Goal: Transaction & Acquisition: Subscribe to service/newsletter

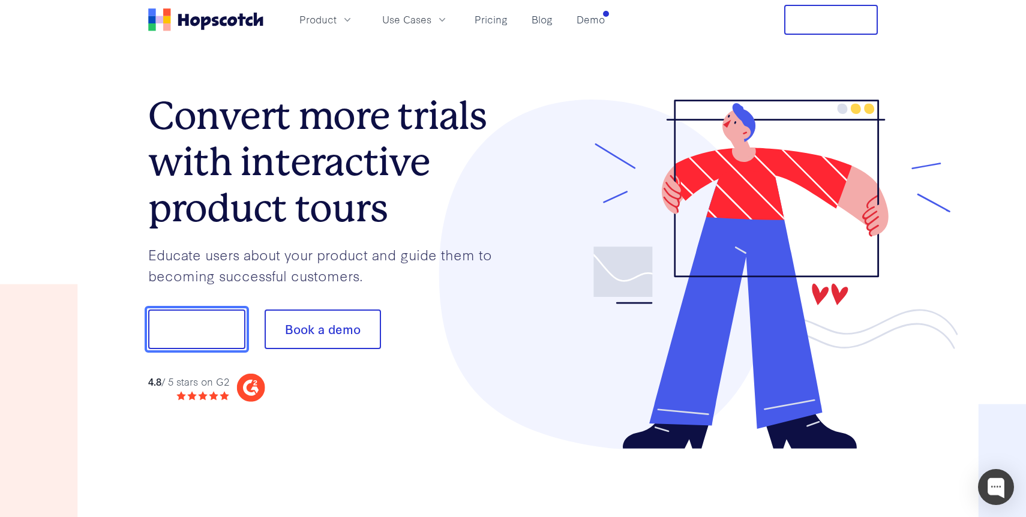
click at [232, 328] on button "Show me!" at bounding box center [196, 330] width 97 height 40
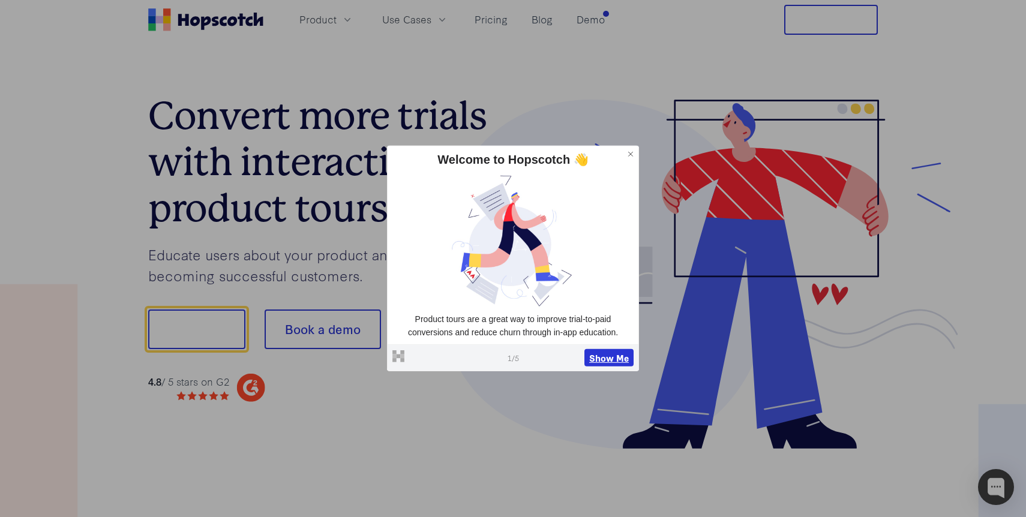
click at [594, 355] on button "Show Me" at bounding box center [608, 358] width 49 height 18
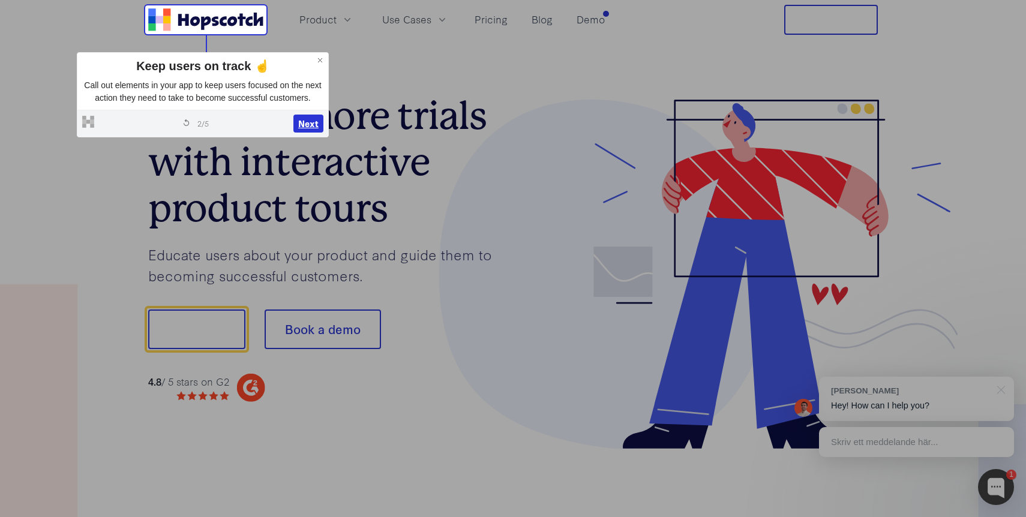
click at [296, 133] on button "Next" at bounding box center [308, 124] width 30 height 18
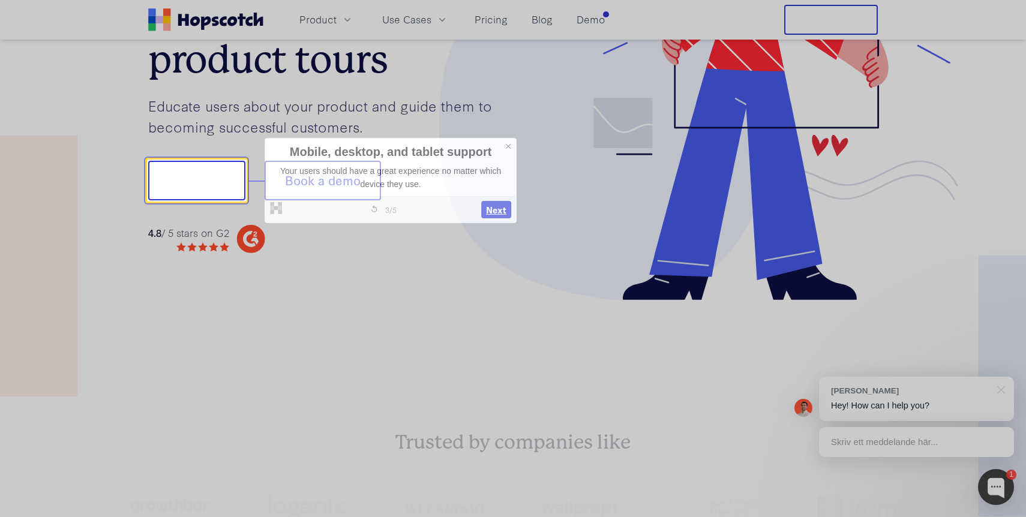
scroll to position [149, 0]
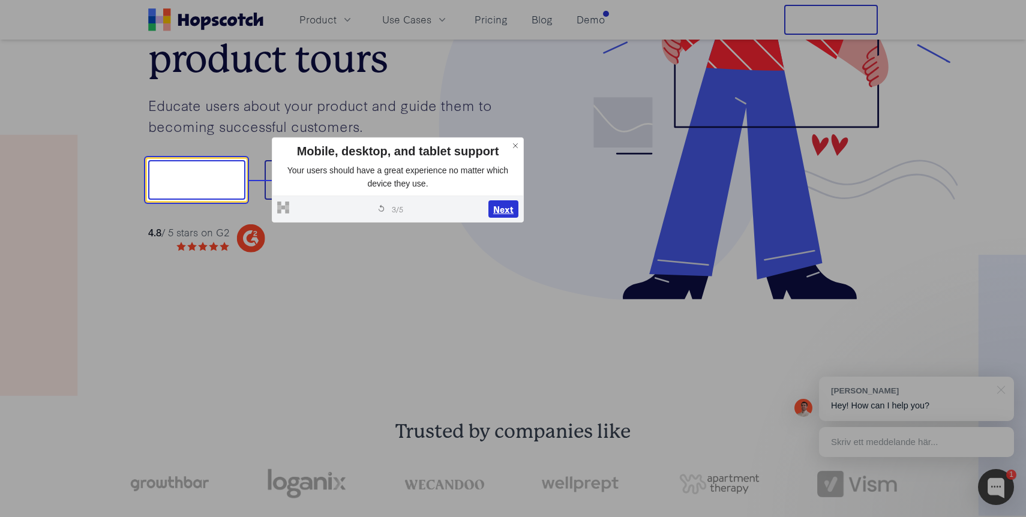
click at [503, 214] on button "Next" at bounding box center [503, 209] width 30 height 18
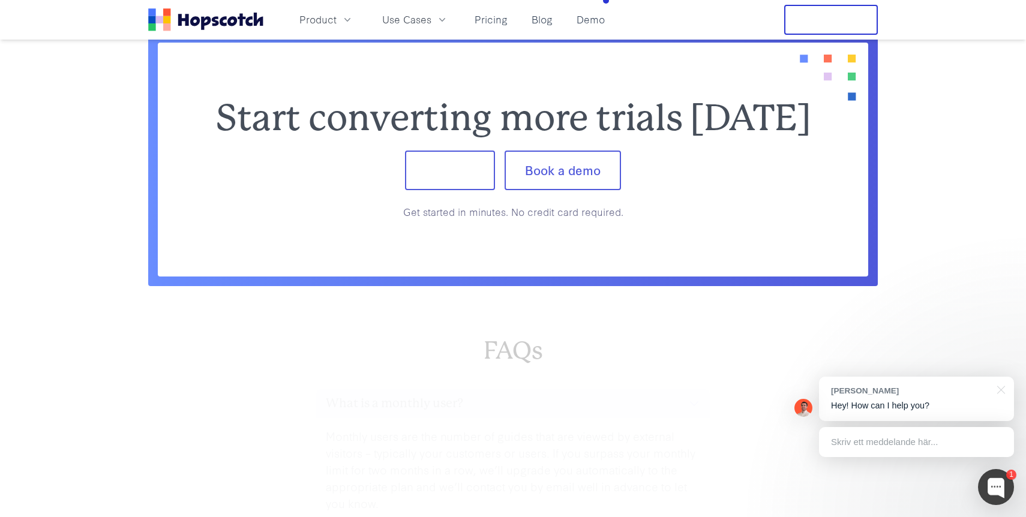
scroll to position [4958, 0]
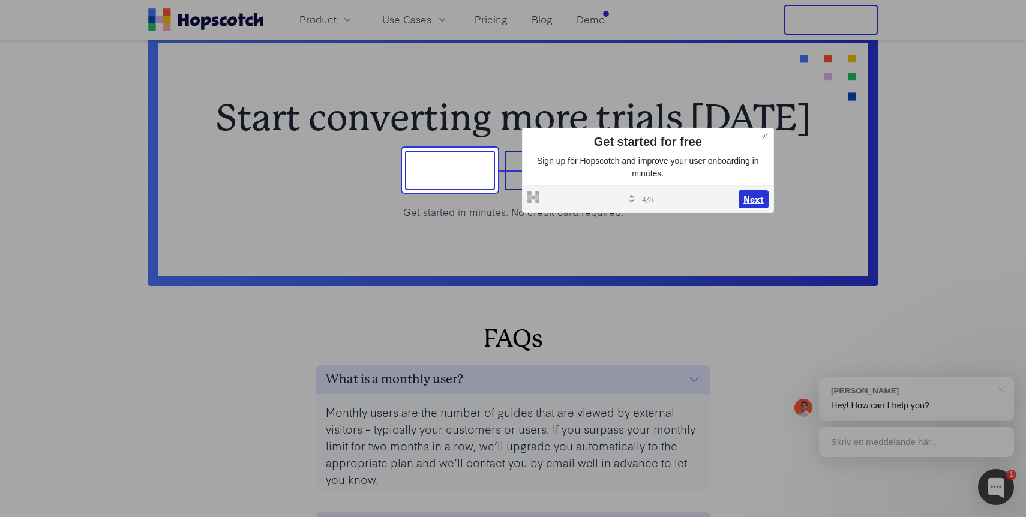
click at [753, 204] on button "Next" at bounding box center [753, 199] width 30 height 18
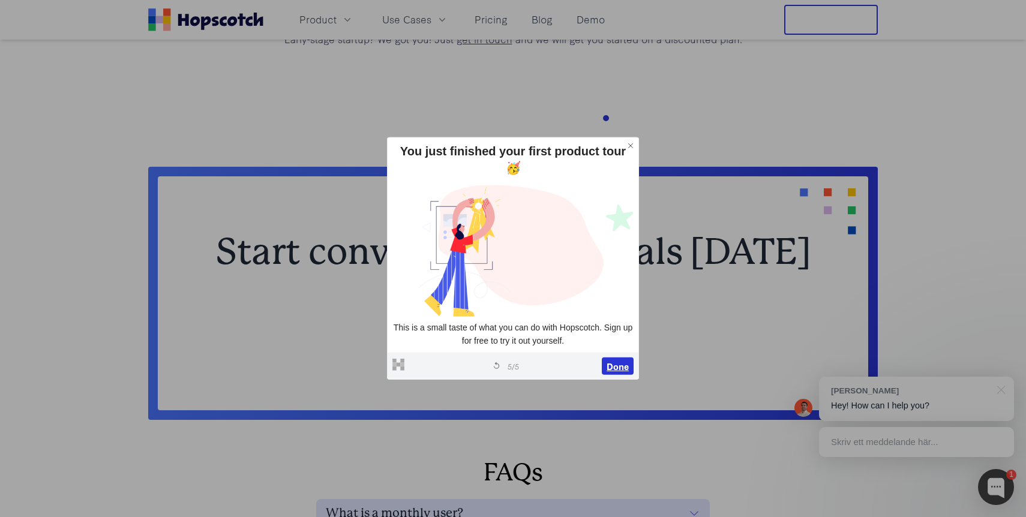
scroll to position [4781, 0]
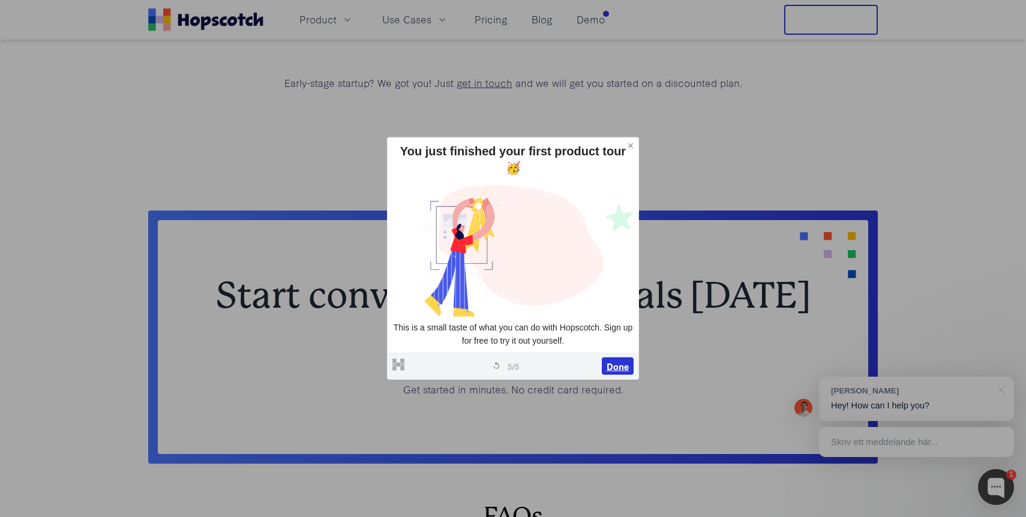
click at [623, 360] on button "Done" at bounding box center [618, 366] width 32 height 18
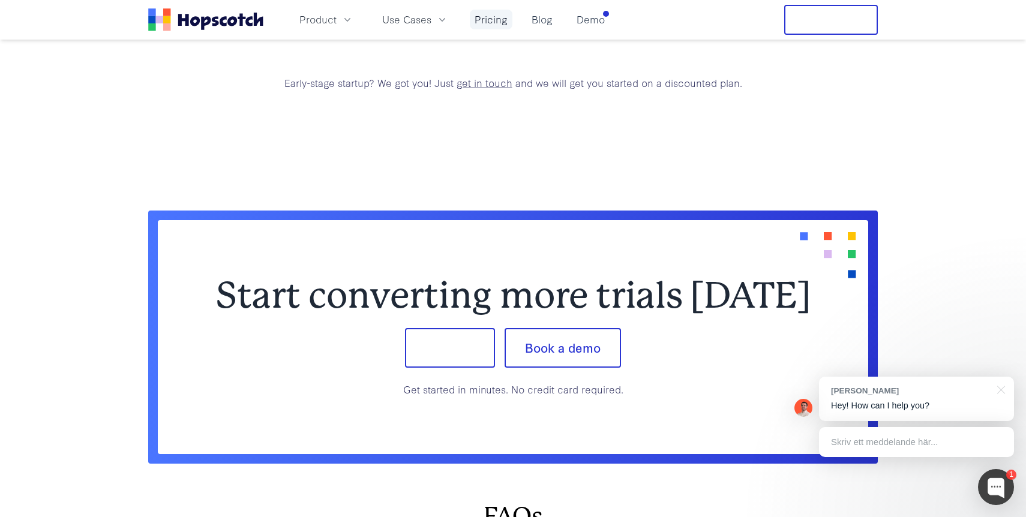
click at [492, 11] on link "Pricing" at bounding box center [491, 20] width 43 height 20
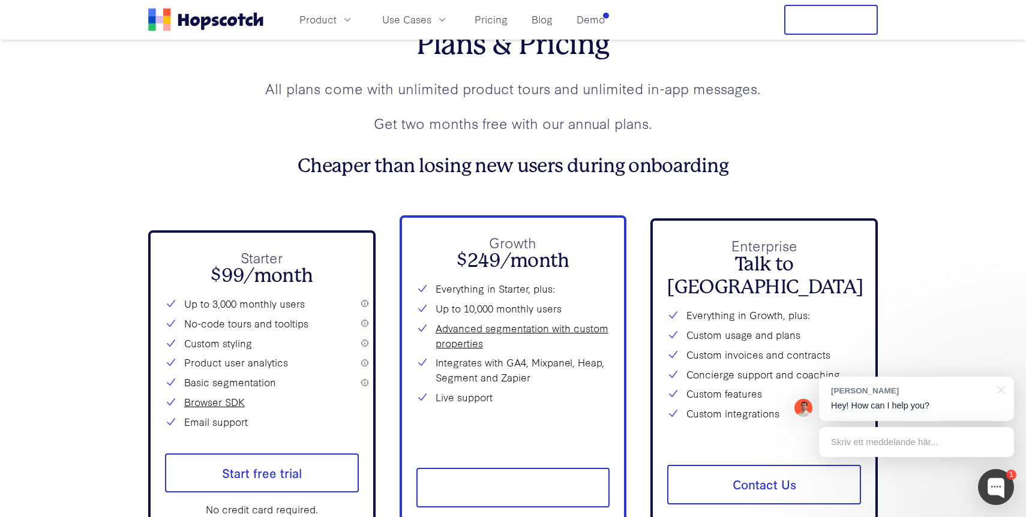
scroll to position [4266, 0]
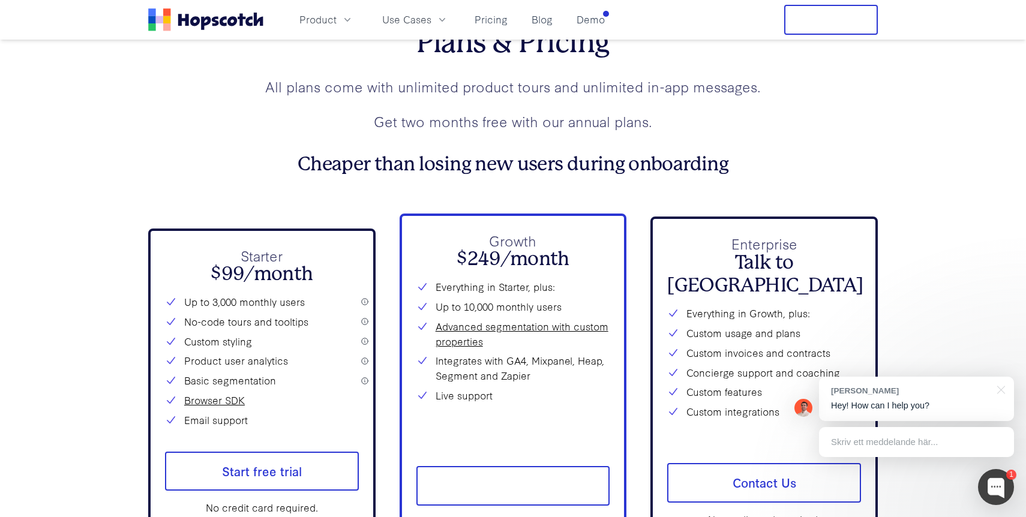
click at [366, 300] on div "Starter $99/month Up to 3,000 monthly users No-code tours and tooltips Custom s…" at bounding box center [261, 381] width 227 height 304
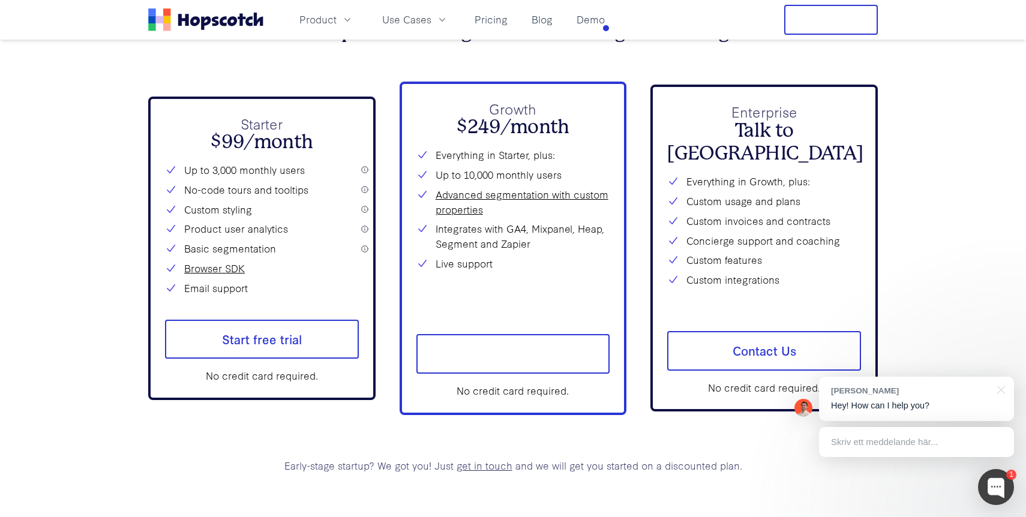
scroll to position [4412, 0]
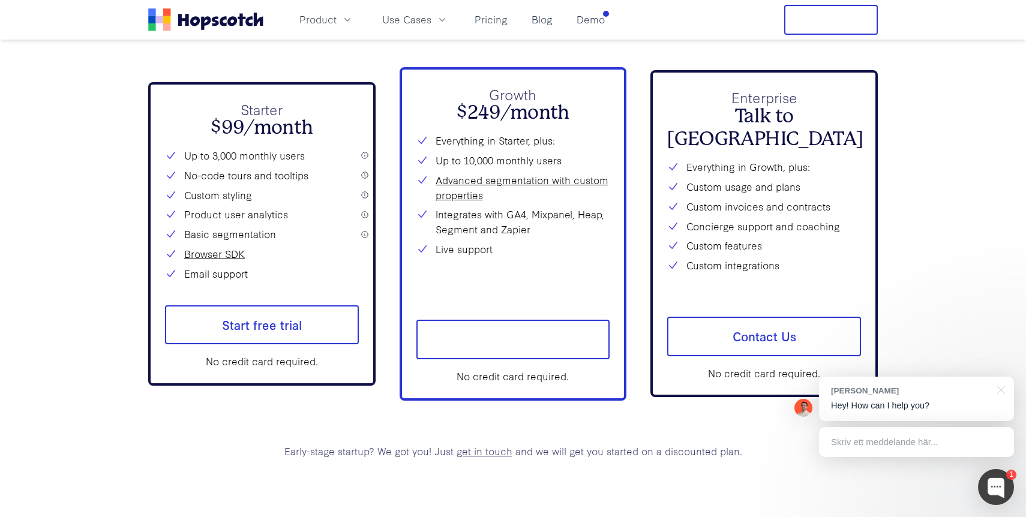
click at [383, 185] on div "Starter $99/month Up to 3,000 monthly users No-code tours and tooltips Custom s…" at bounding box center [512, 234] width 729 height 334
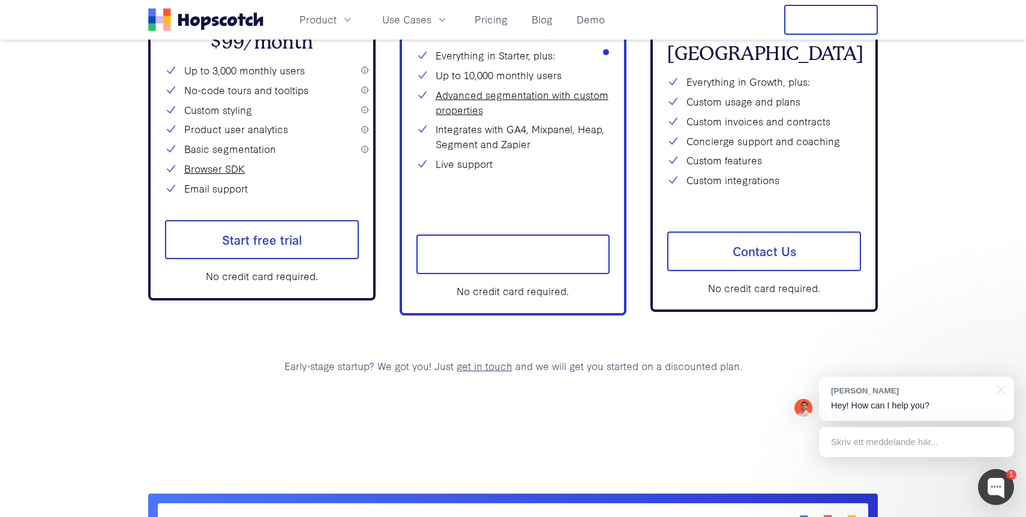
scroll to position [4600, 0]
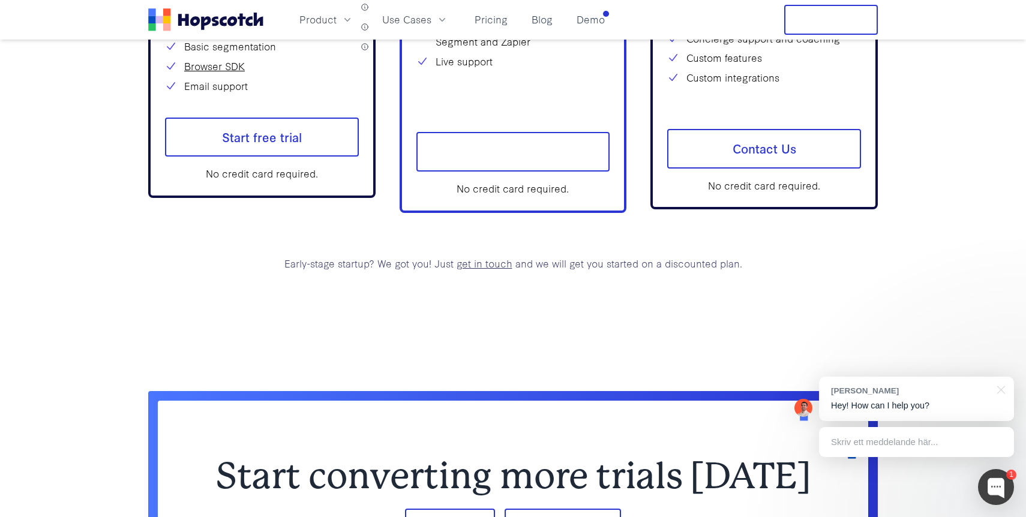
click at [484, 268] on link "get in touch" at bounding box center [484, 263] width 56 height 14
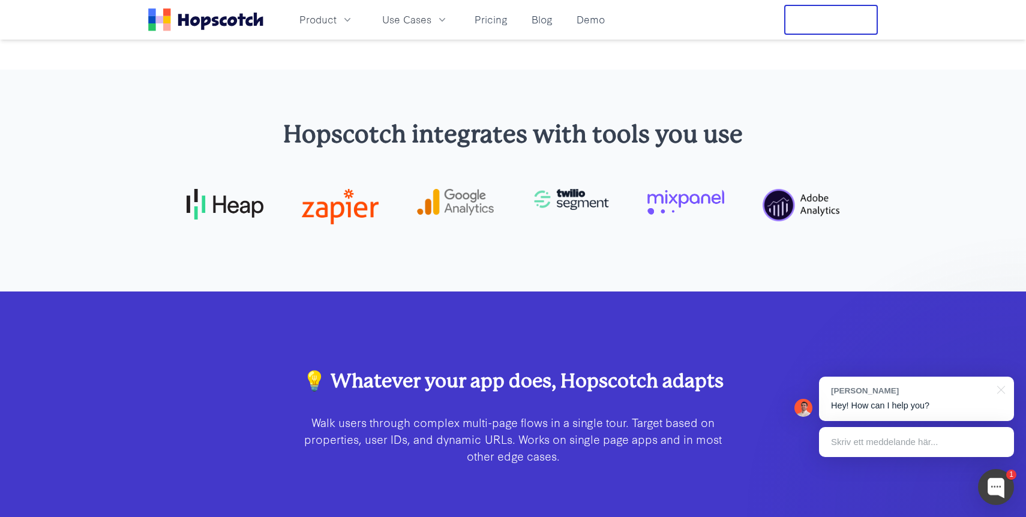
scroll to position [3176, 0]
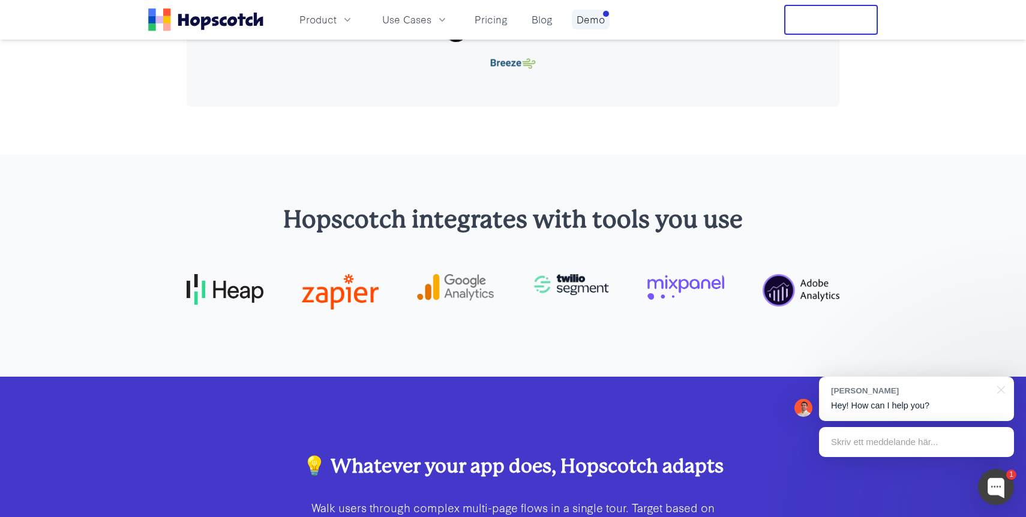
click at [574, 25] on link "Demo" at bounding box center [591, 20] width 38 height 20
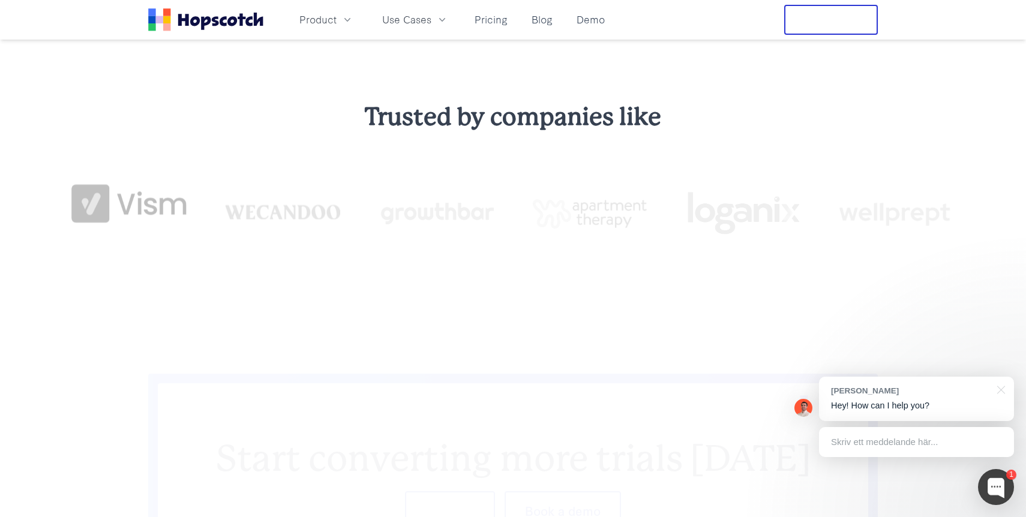
scroll to position [1321, 0]
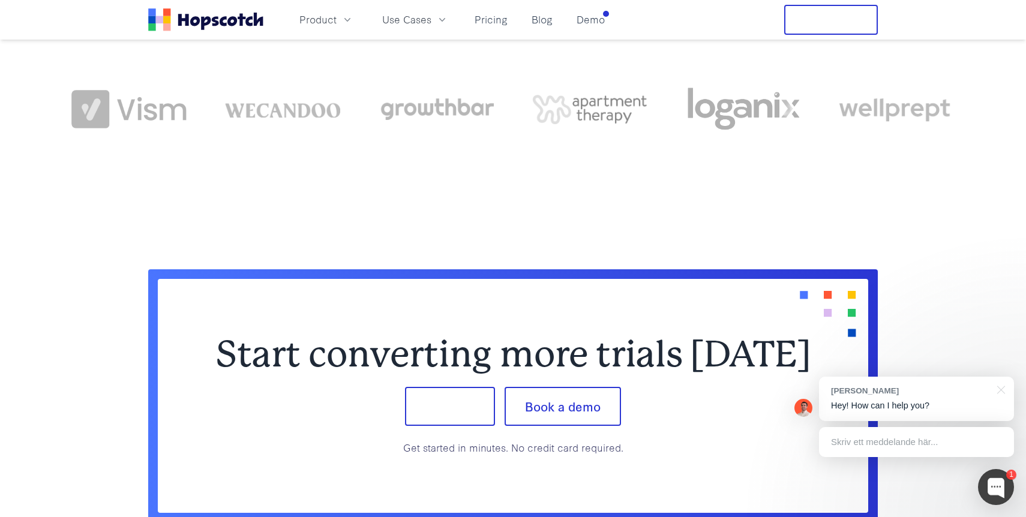
click at [550, 124] on img at bounding box center [589, 109] width 115 height 29
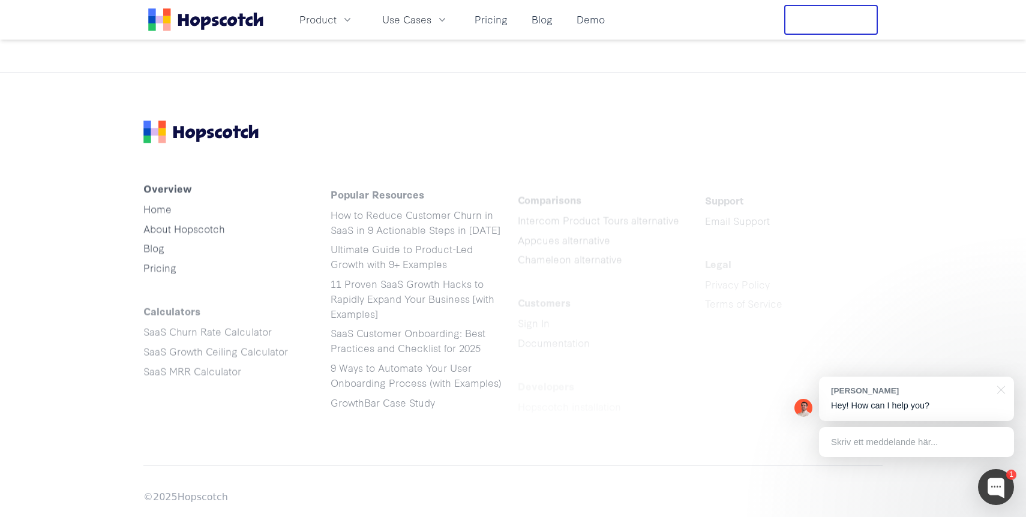
scroll to position [1955, 0]
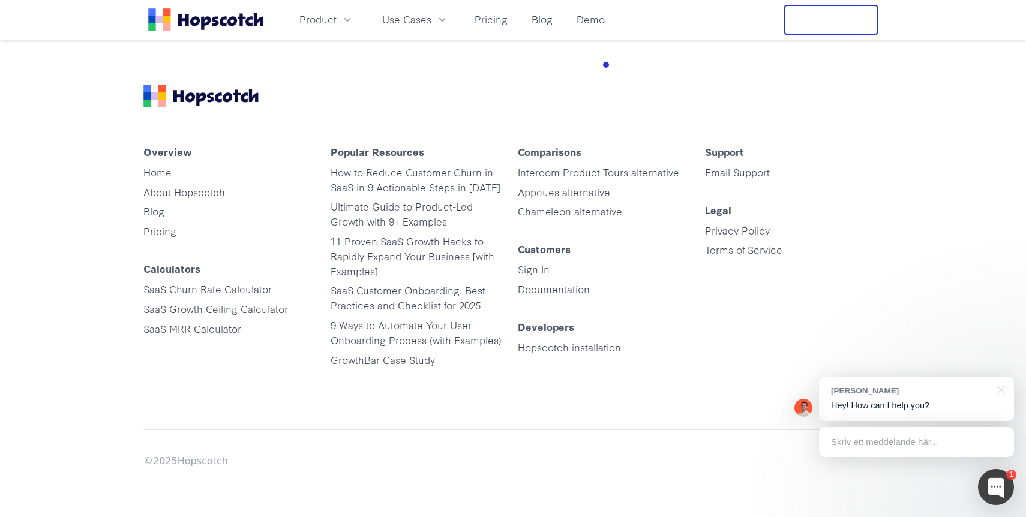
click at [234, 293] on link "SaaS Churn Rate Calculator" at bounding box center [207, 289] width 128 height 14
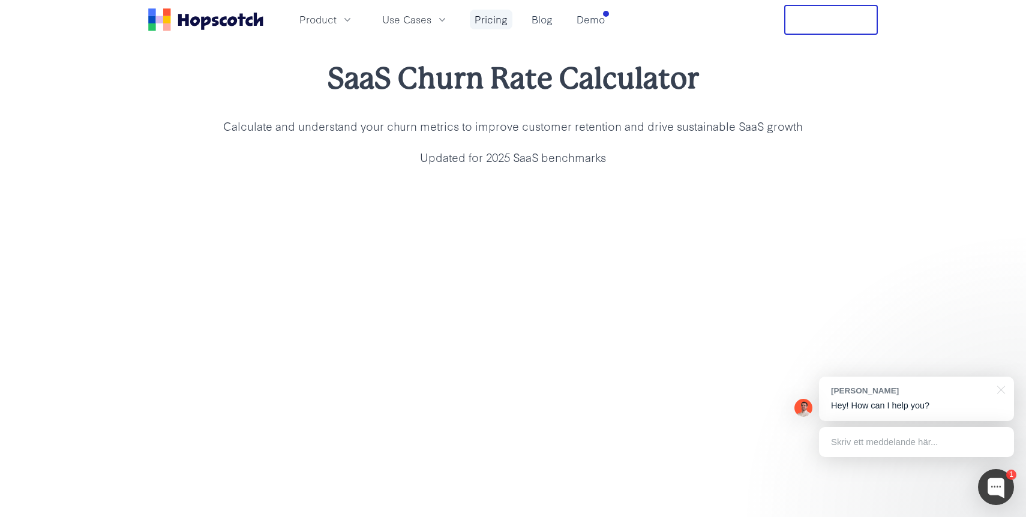
click at [474, 26] on link "Pricing" at bounding box center [491, 20] width 43 height 20
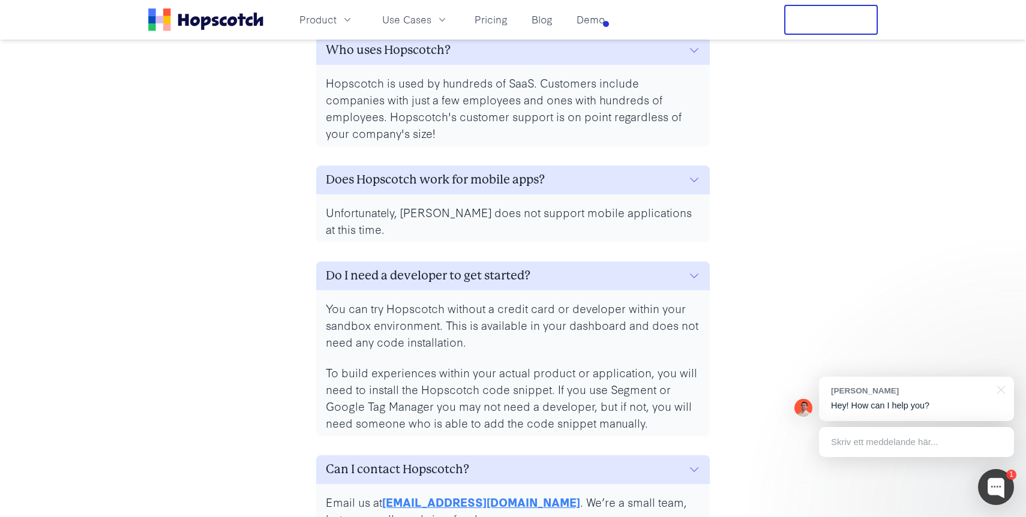
scroll to position [5556, 0]
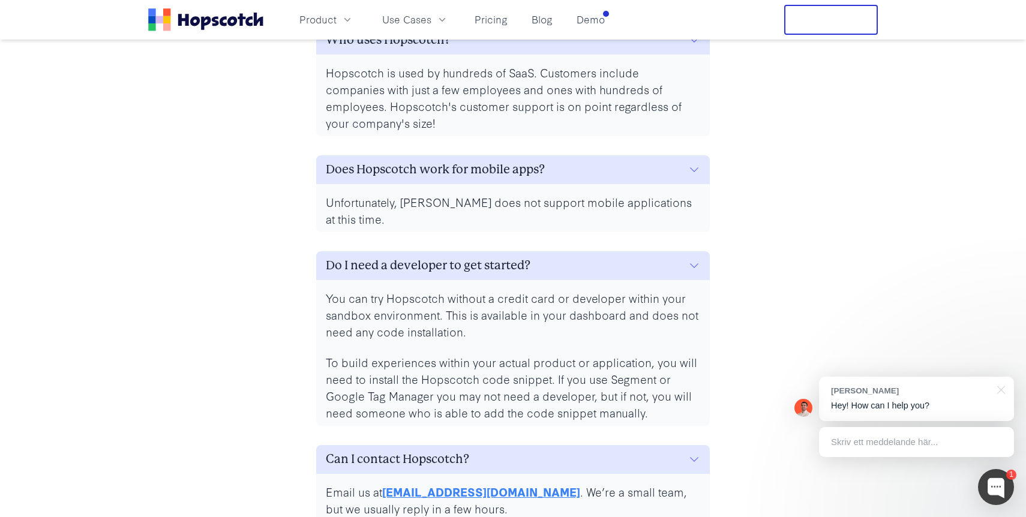
click at [349, 211] on p "Unfortunately, [PERSON_NAME] does not support mobile applications at this time." at bounding box center [513, 211] width 374 height 34
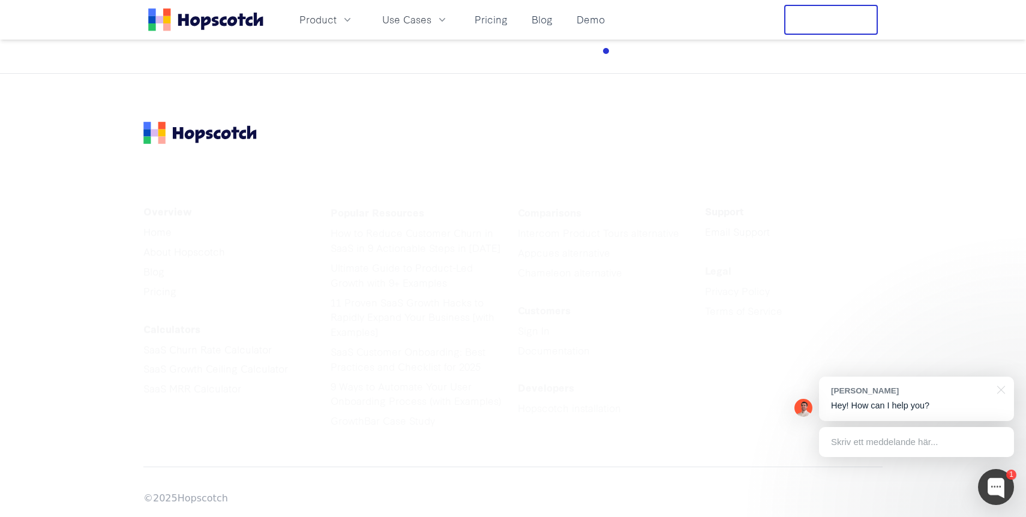
scroll to position [6095, 0]
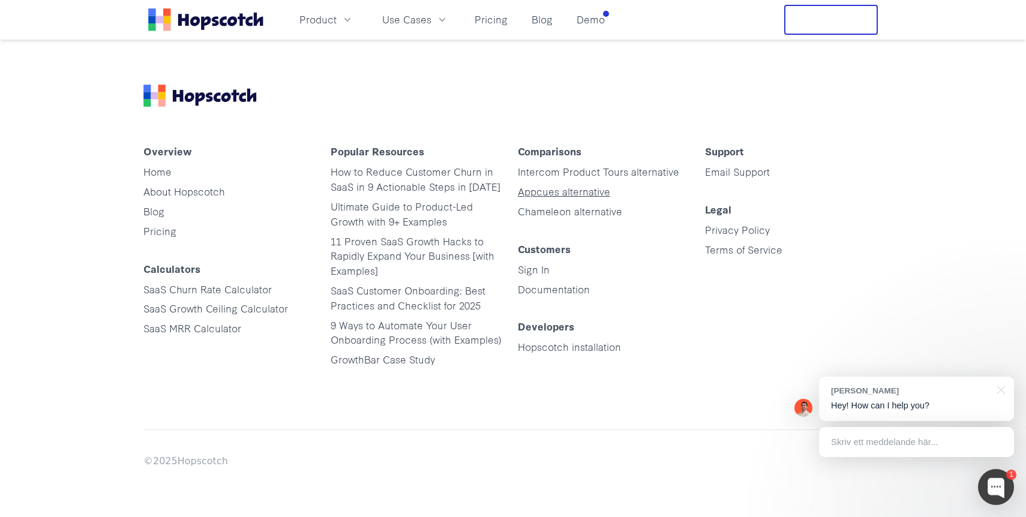
click at [552, 188] on link "Appcues alternative" at bounding box center [564, 191] width 92 height 14
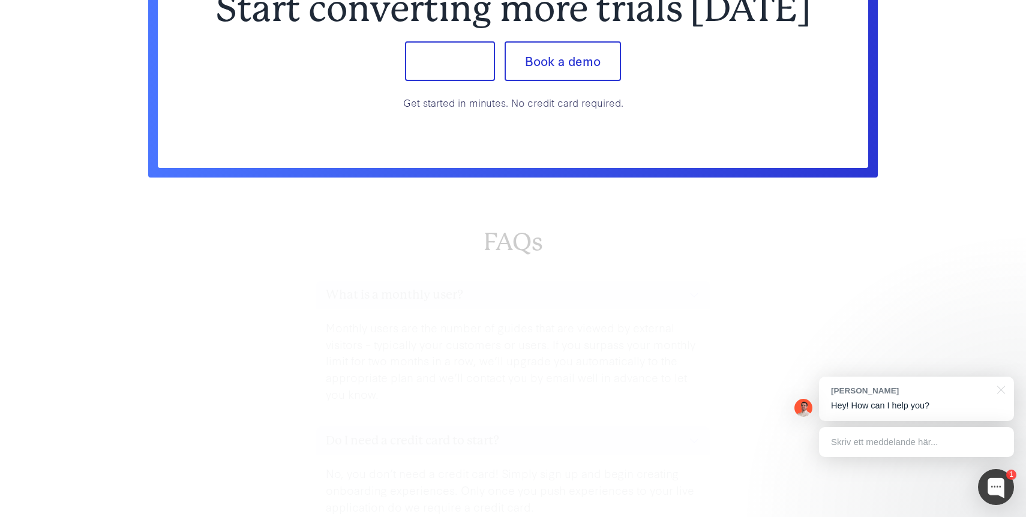
scroll to position [3129, 0]
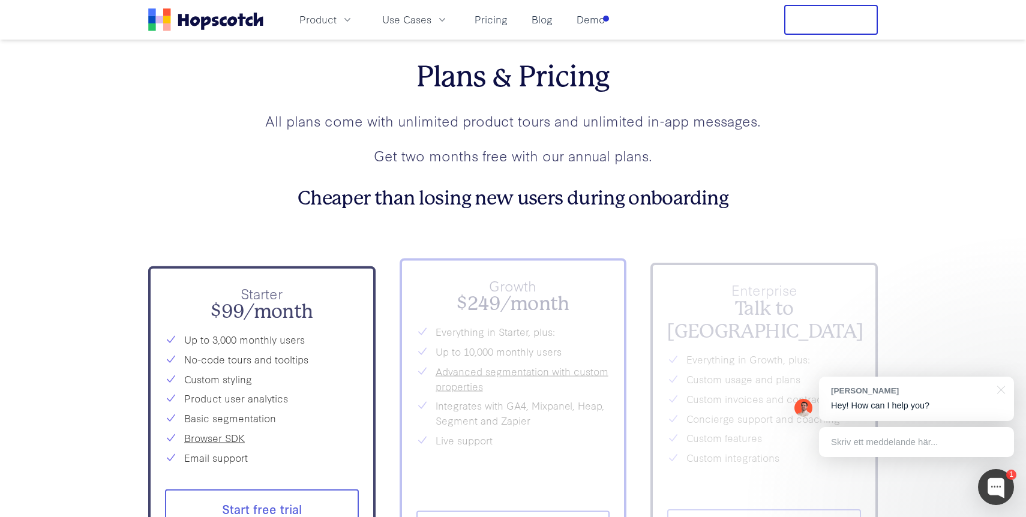
click at [409, 7] on div "Product Use Cases Pricing Blog Demo" at bounding box center [378, 20] width 461 height 30
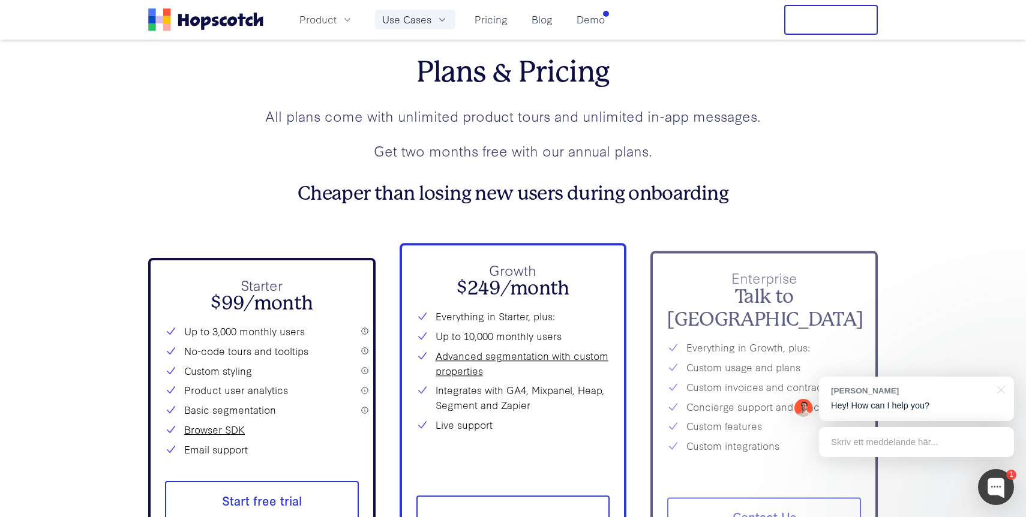
click at [401, 21] on span "Use Cases" at bounding box center [406, 19] width 49 height 15
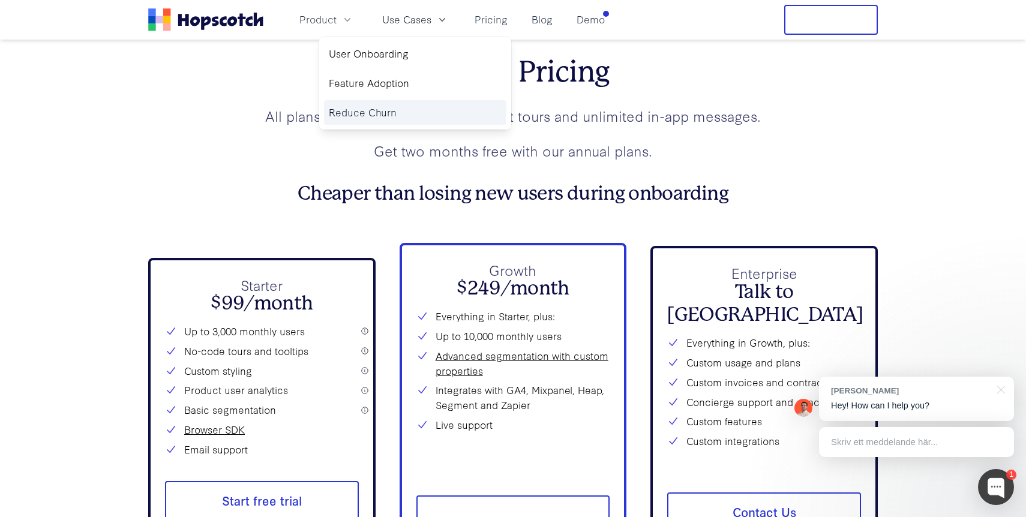
click at [381, 116] on link "Reduce Churn" at bounding box center [415, 112] width 182 height 25
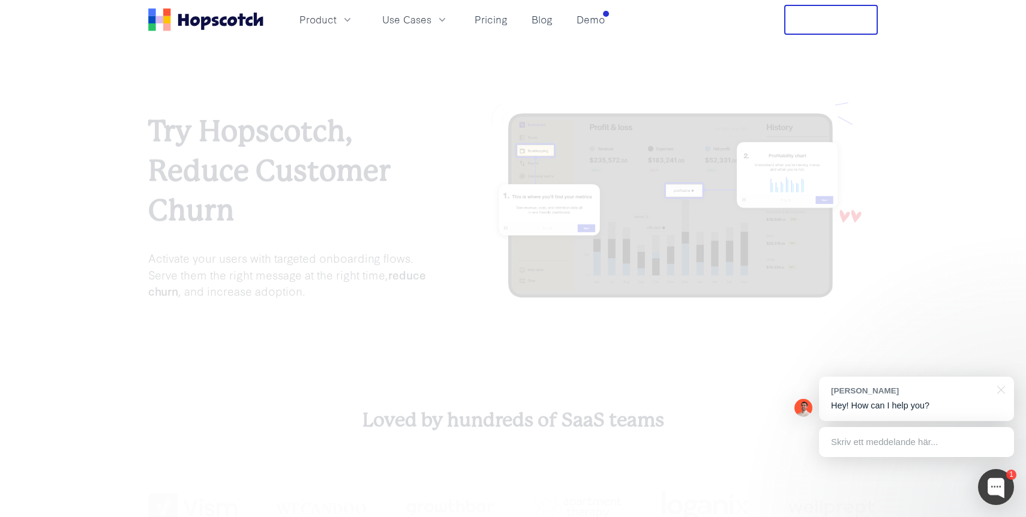
click at [376, 116] on h1 "Try Hopscotch, Reduce Customer Churn" at bounding box center [288, 171] width 281 height 119
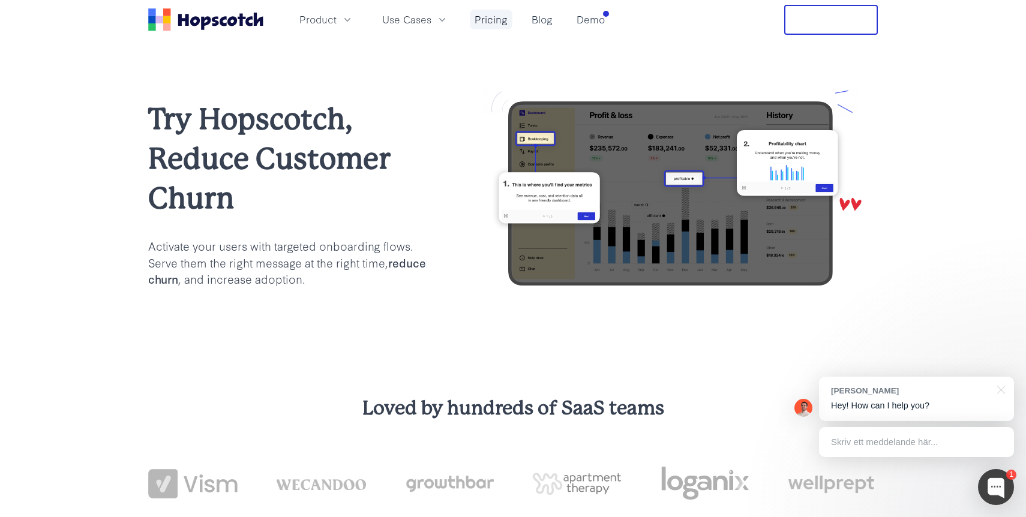
click at [489, 25] on link "Pricing" at bounding box center [491, 20] width 43 height 20
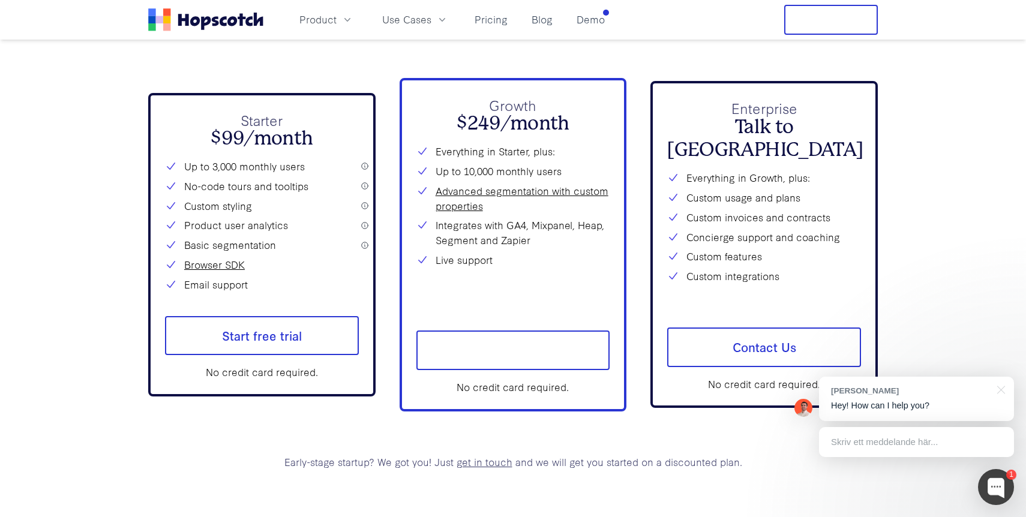
scroll to position [4405, 0]
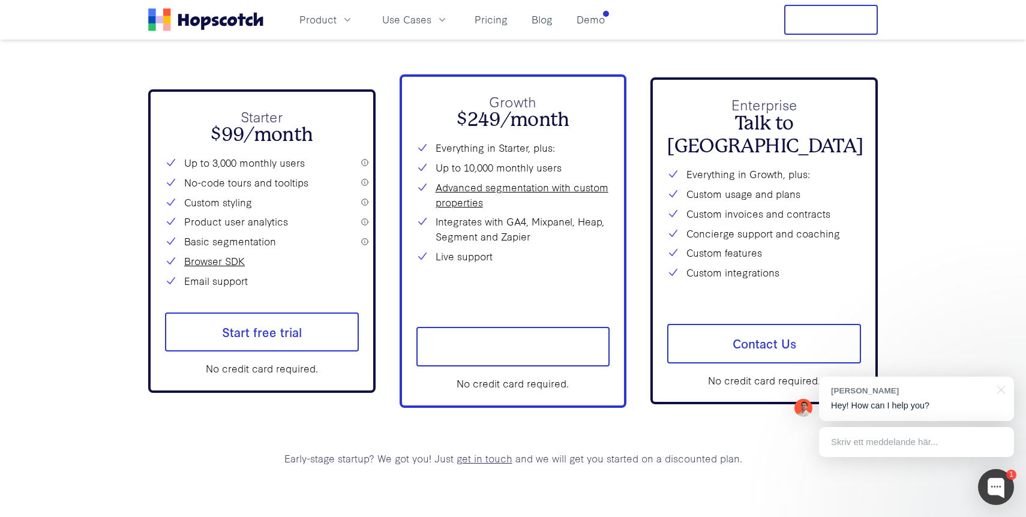
click at [371, 199] on div "Starter $99/month Up to 3,000 monthly users No-code tours and tooltips Custom s…" at bounding box center [261, 241] width 227 height 304
click at [365, 165] on div "Starter $99/month Up to 3,000 monthly users No-code tours and tooltips Custom s…" at bounding box center [261, 241] width 227 height 304
click at [515, 353] on span "Start free trial" at bounding box center [513, 347] width 194 height 40
